Goal: Contribute content: Add original content to the website for others to see

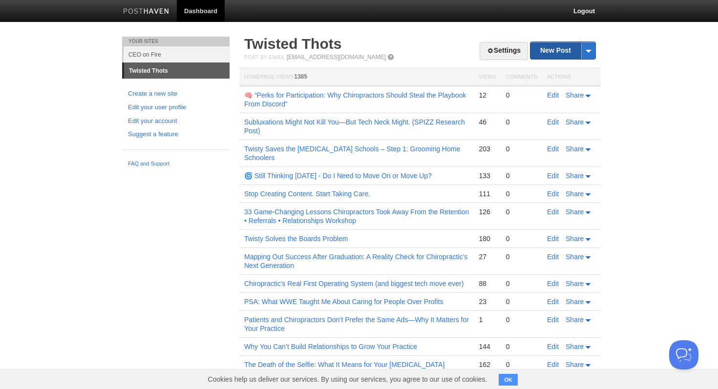
click at [559, 45] on link "New Post" at bounding box center [562, 50] width 65 height 17
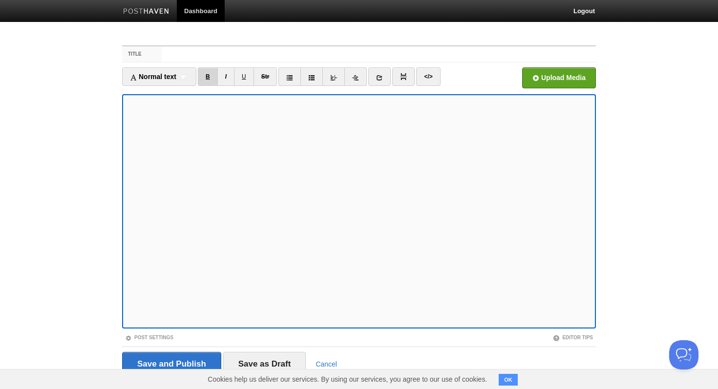
click at [206, 76] on link "B" at bounding box center [208, 76] width 20 height 19
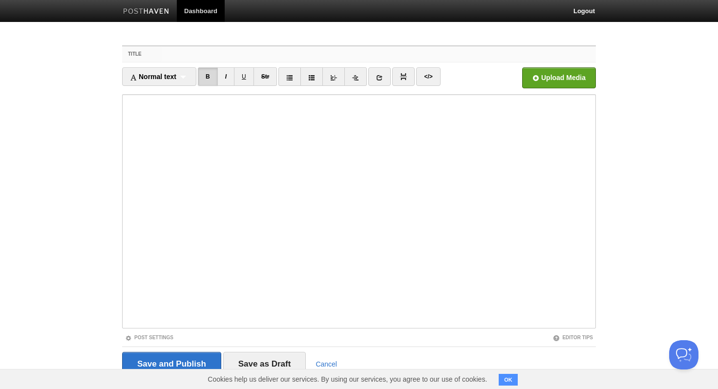
click at [208, 57] on input "Title" at bounding box center [379, 54] width 434 height 16
type input "T"
type input "o"
type input "One of the Grossest Things Medical Does...[MEDICAL_DATA] Should Copy"
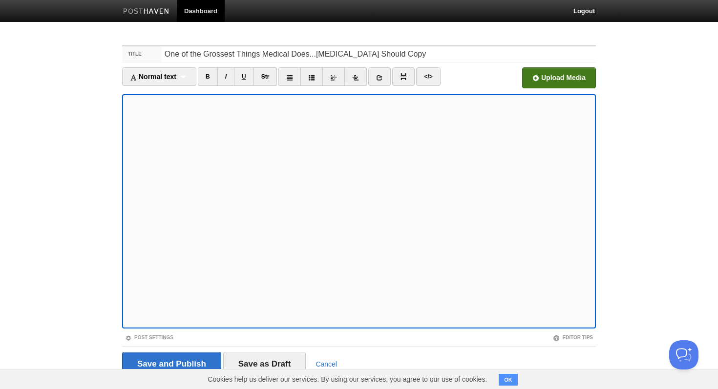
click at [553, 78] on input "file" at bounding box center [264, 81] width 740 height 50
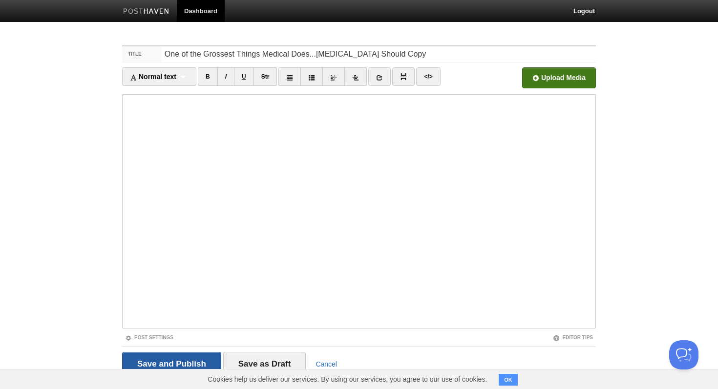
click at [179, 357] on input "Save and Publish" at bounding box center [171, 364] width 99 height 24
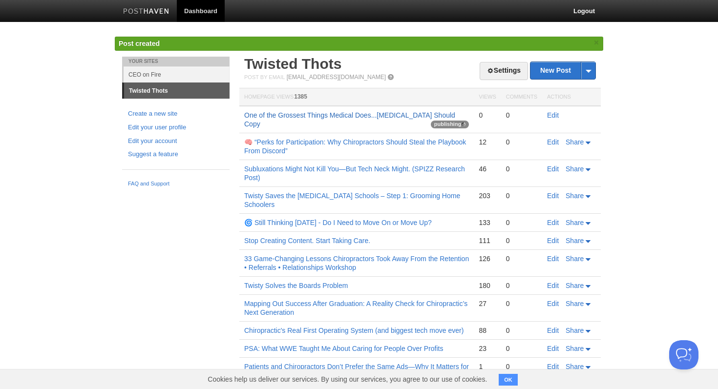
click at [276, 114] on link "One of the Grossest Things Medical Does...[MEDICAL_DATA] Should Copy" at bounding box center [349, 119] width 211 height 17
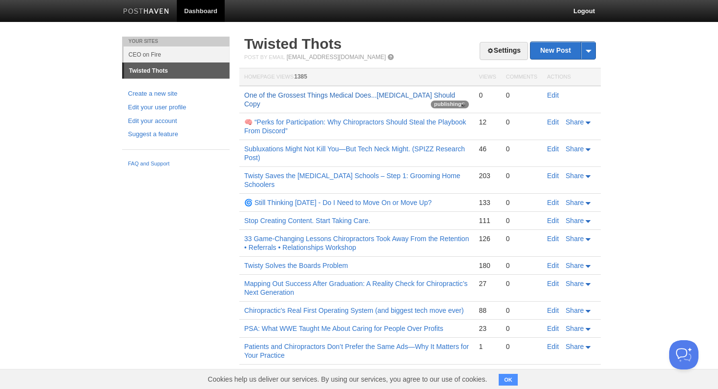
click at [378, 91] on link "One of the Grossest Things Medical Does...[MEDICAL_DATA] Should Copy" at bounding box center [349, 99] width 211 height 17
click at [276, 98] on link "One of the Grossest Things Medical Does...[MEDICAL_DATA] Should Copy" at bounding box center [349, 99] width 211 height 17
click at [592, 13] on link "Logout" at bounding box center [584, 11] width 36 height 22
